Goal: Register for event/course

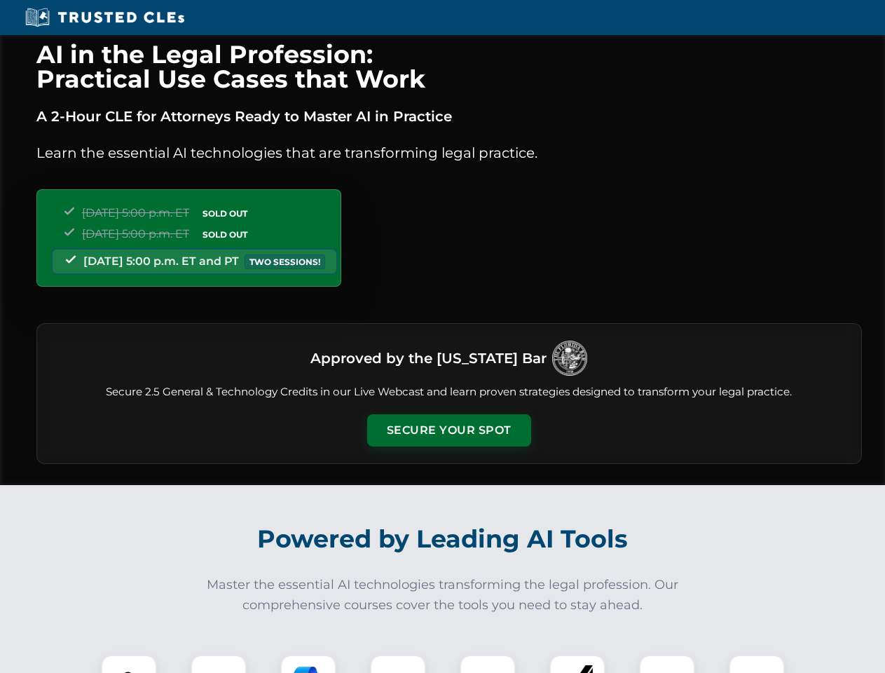
click at [449, 430] on button "Secure Your Spot" at bounding box center [449, 430] width 164 height 32
click at [129, 664] on img at bounding box center [129, 682] width 41 height 41
